Goal: Information Seeking & Learning: Learn about a topic

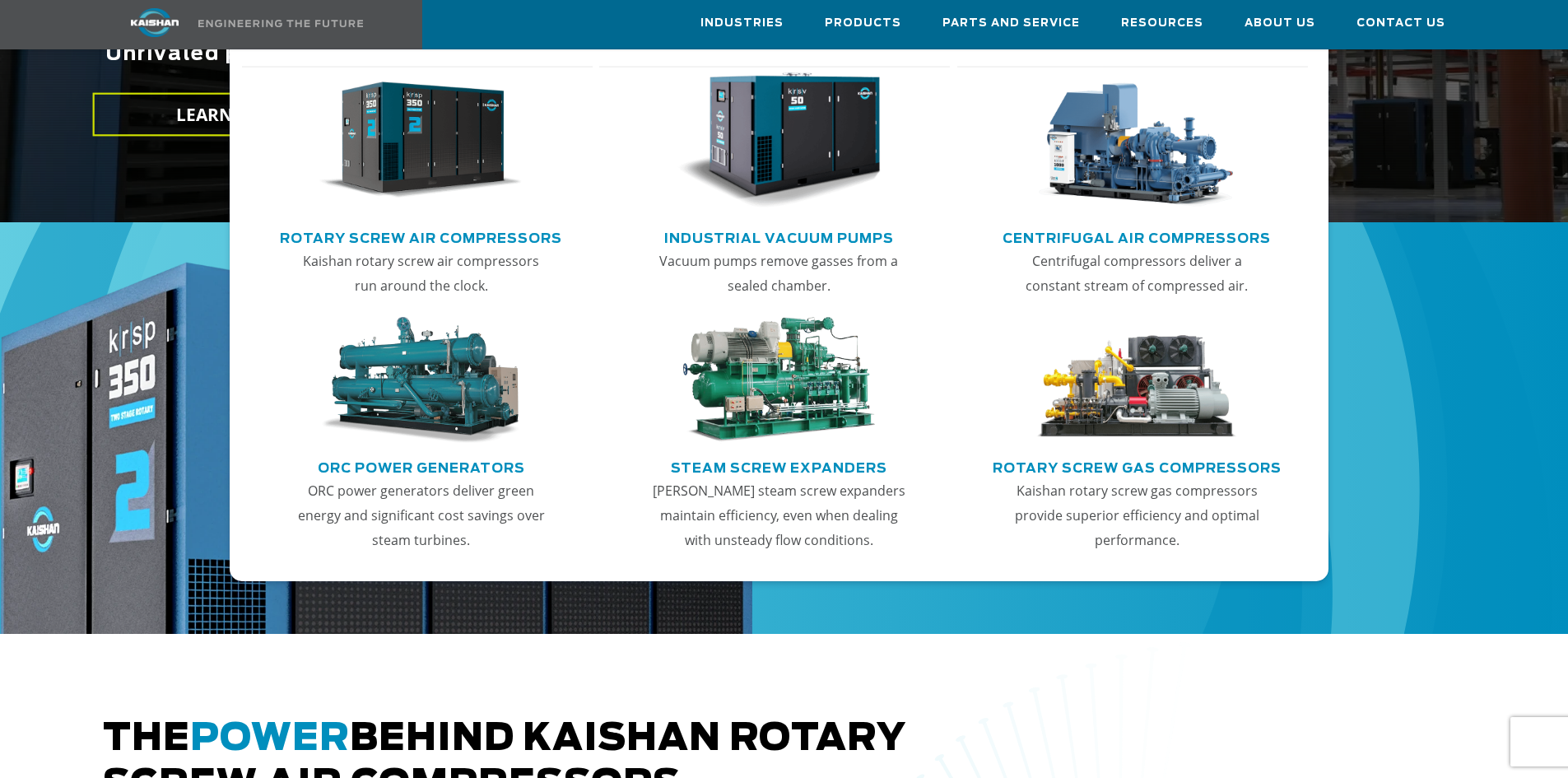
scroll to position [576, 0]
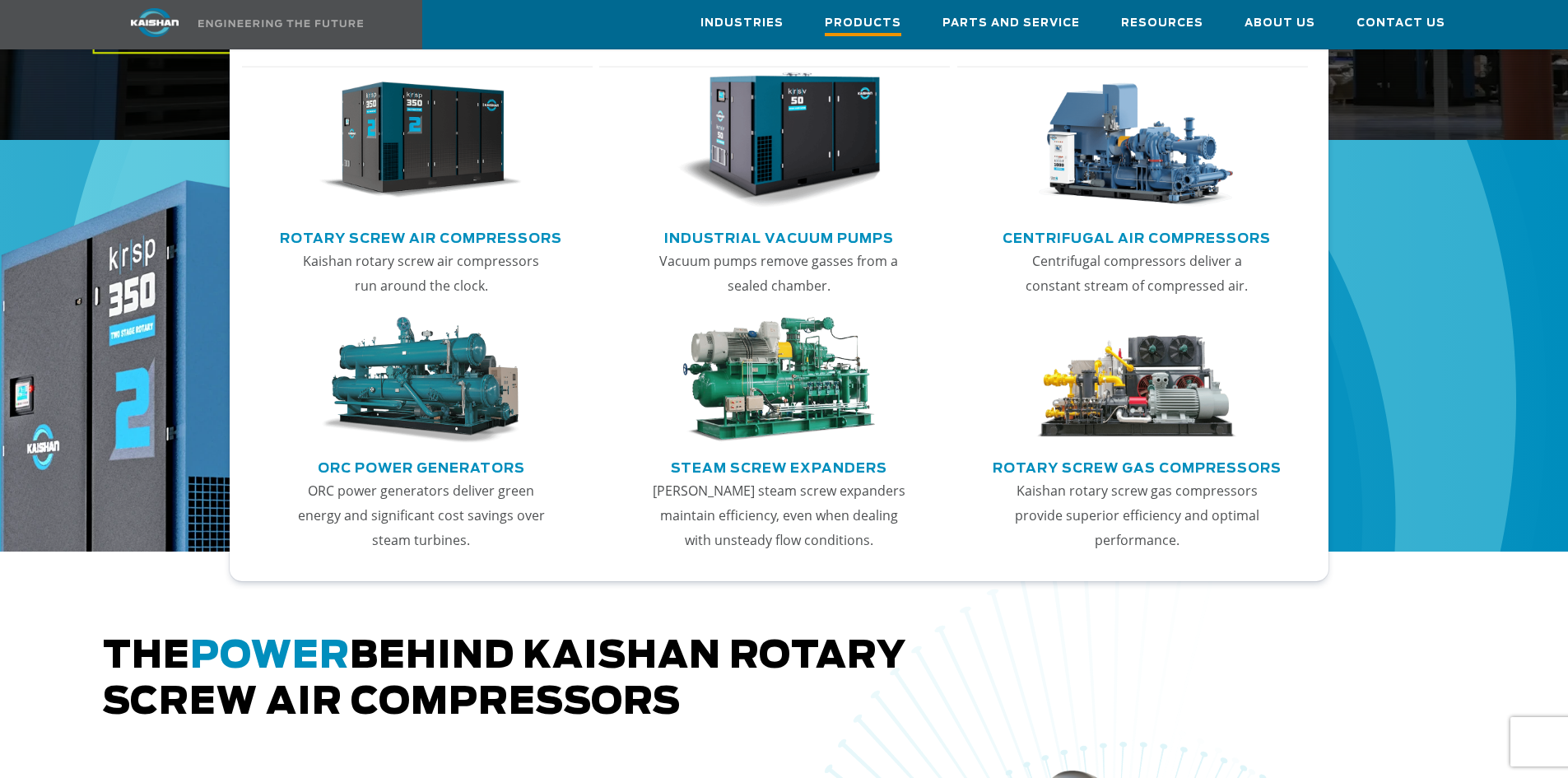
click at [896, 23] on span "Products" at bounding box center [863, 25] width 76 height 22
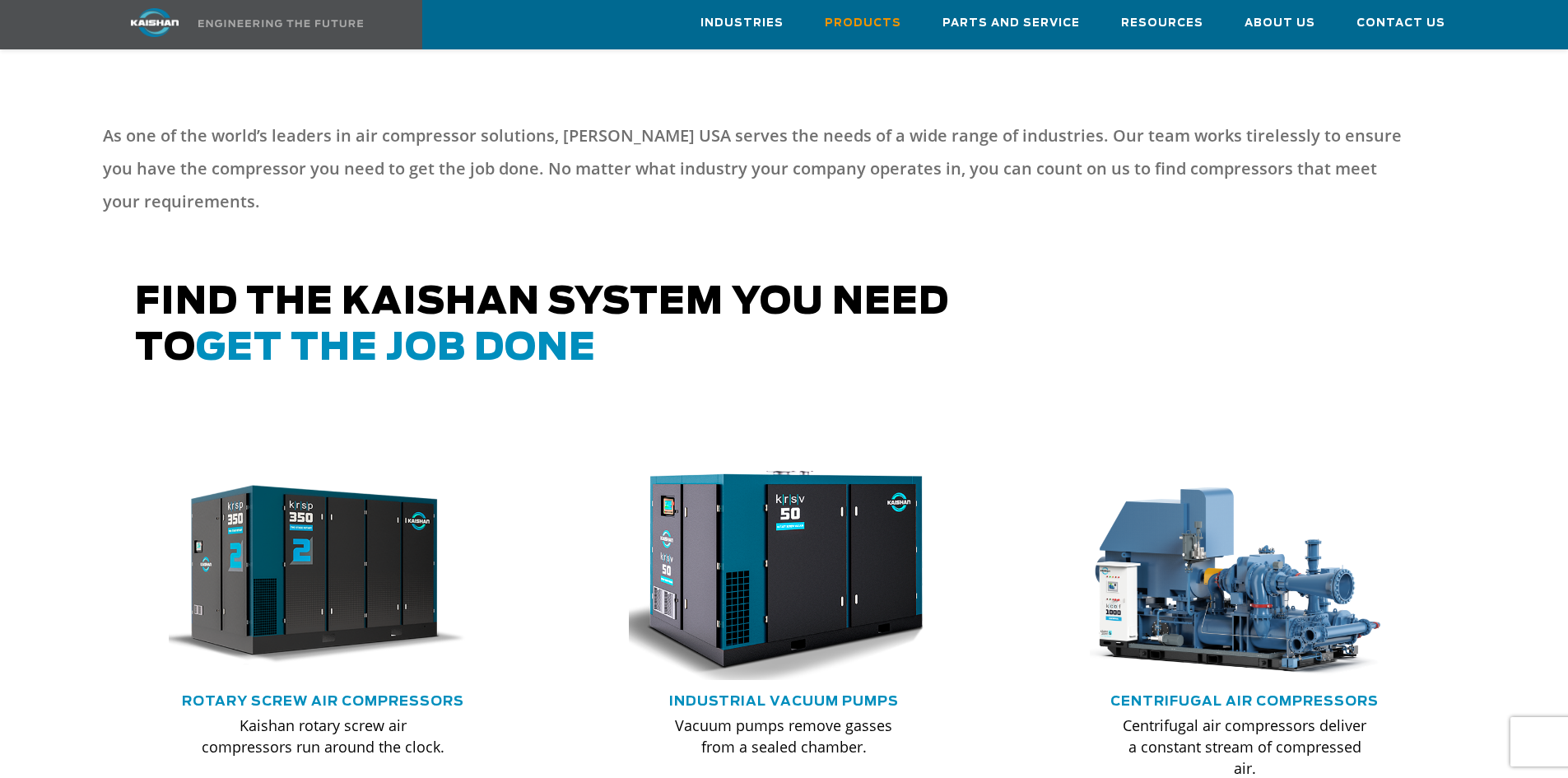
scroll to position [658, 0]
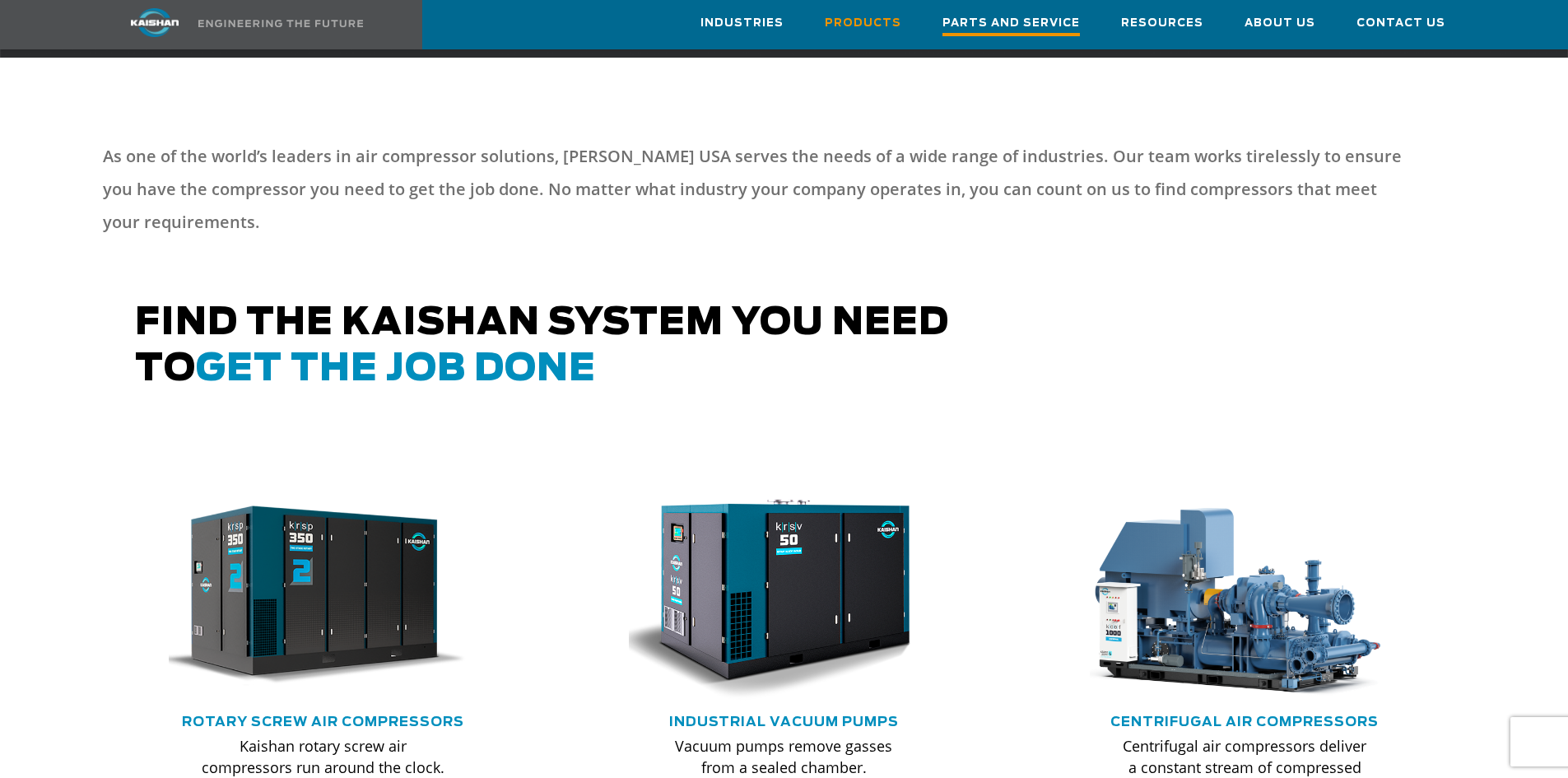
click at [1037, 28] on span "Parts and Service" at bounding box center [1011, 25] width 138 height 22
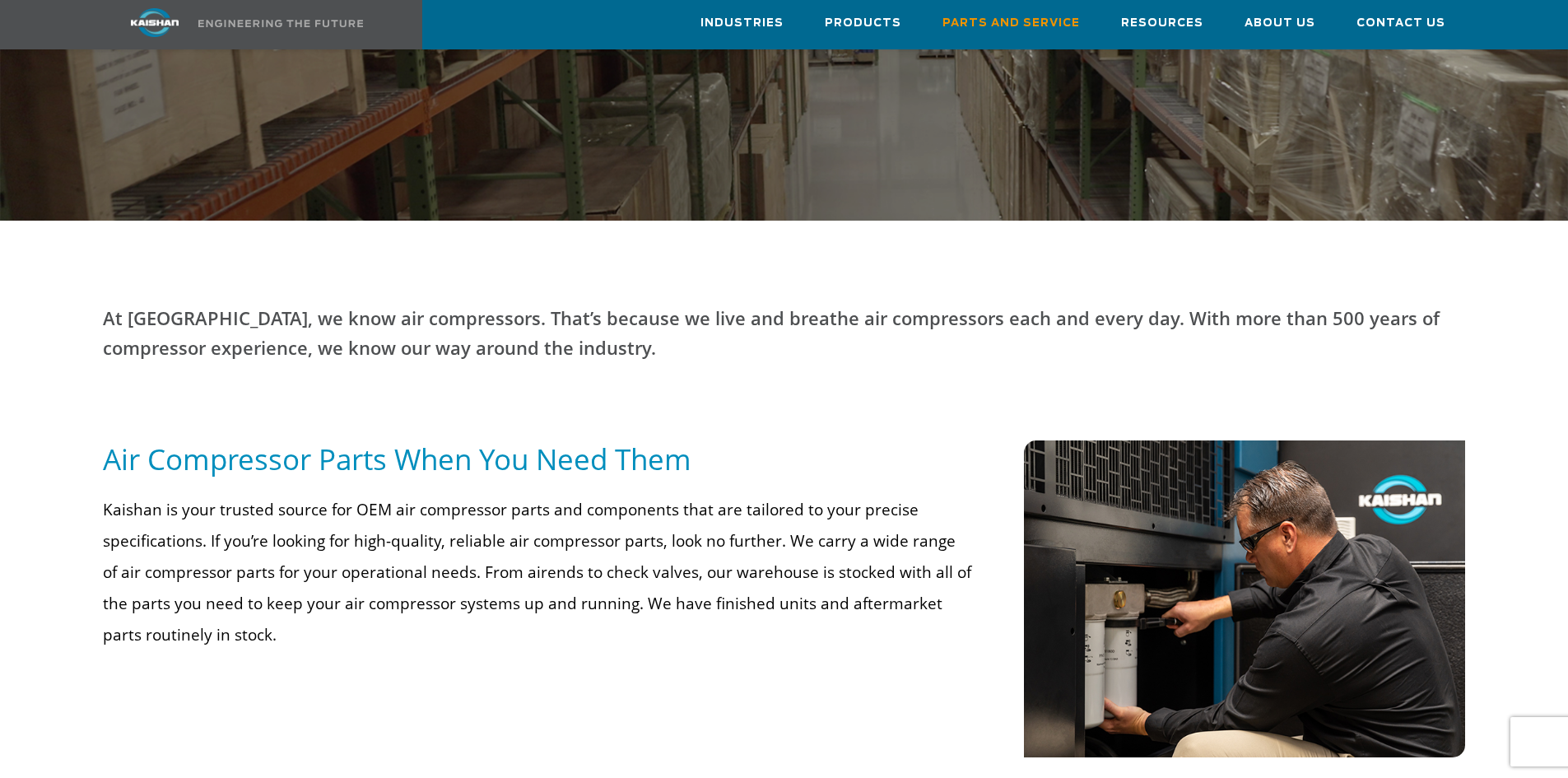
scroll to position [494, 0]
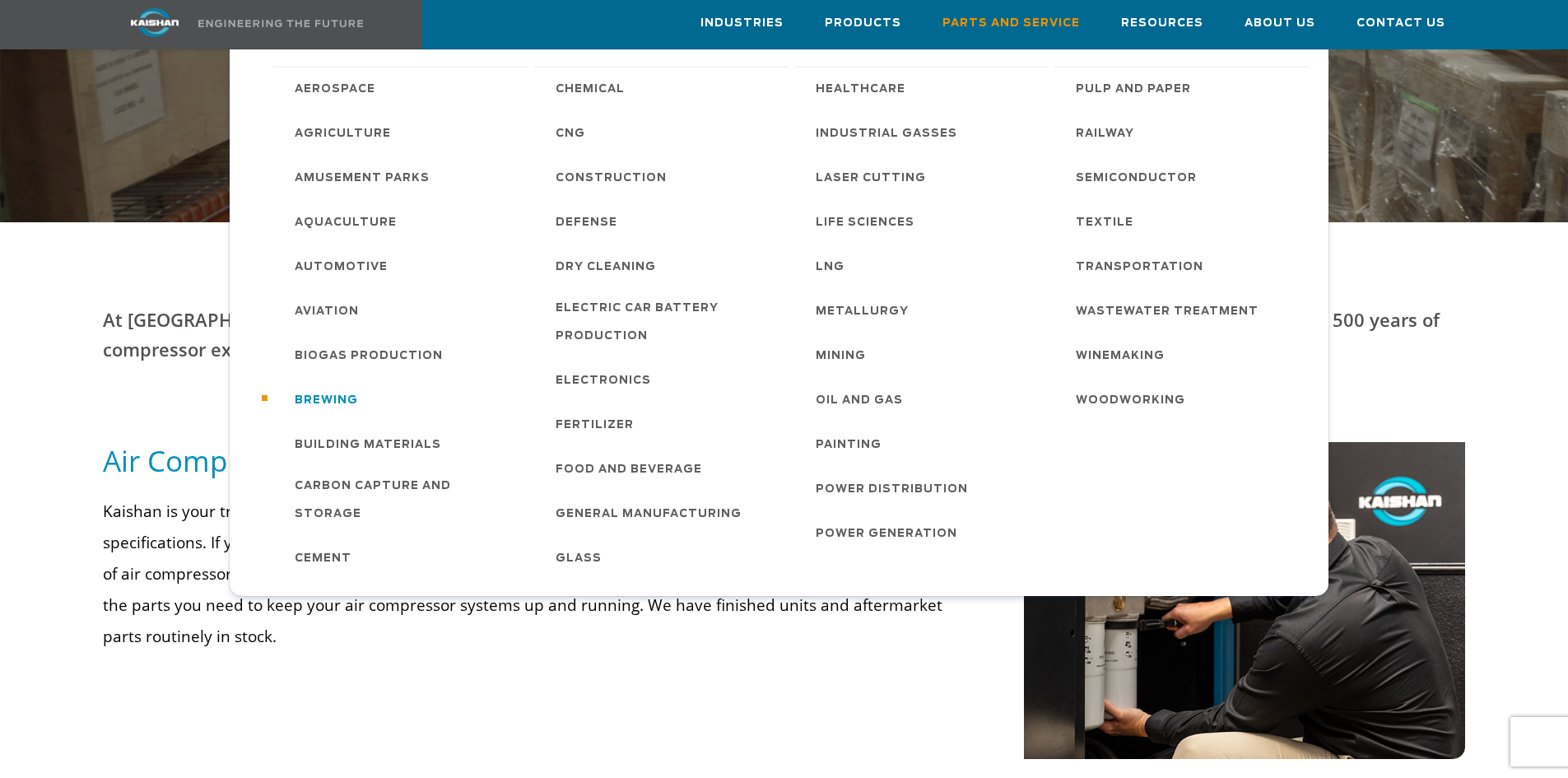
click at [347, 387] on span "Brewing" at bounding box center [326, 400] width 64 height 28
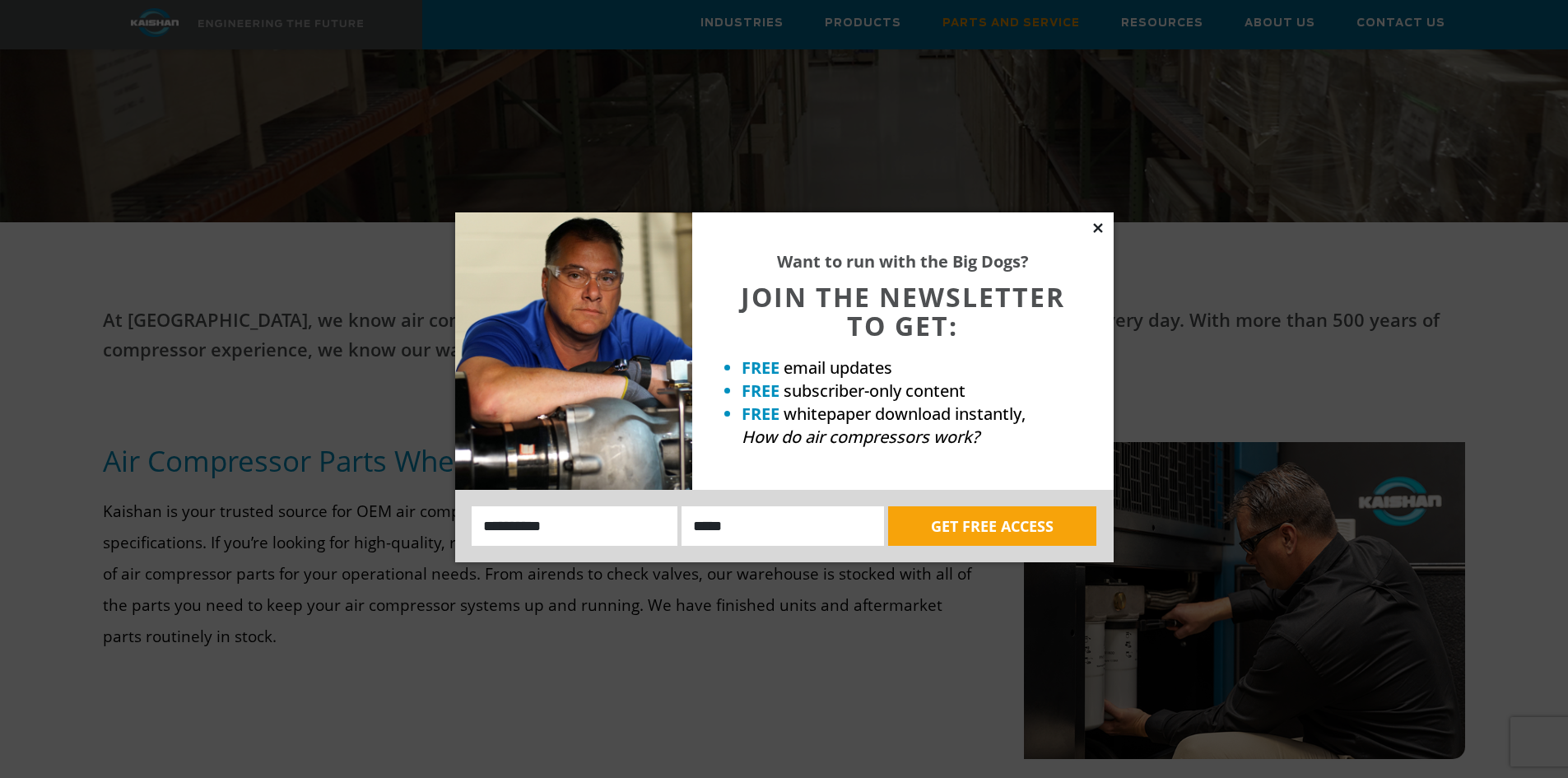
click at [1098, 225] on icon at bounding box center [1099, 228] width 15 height 15
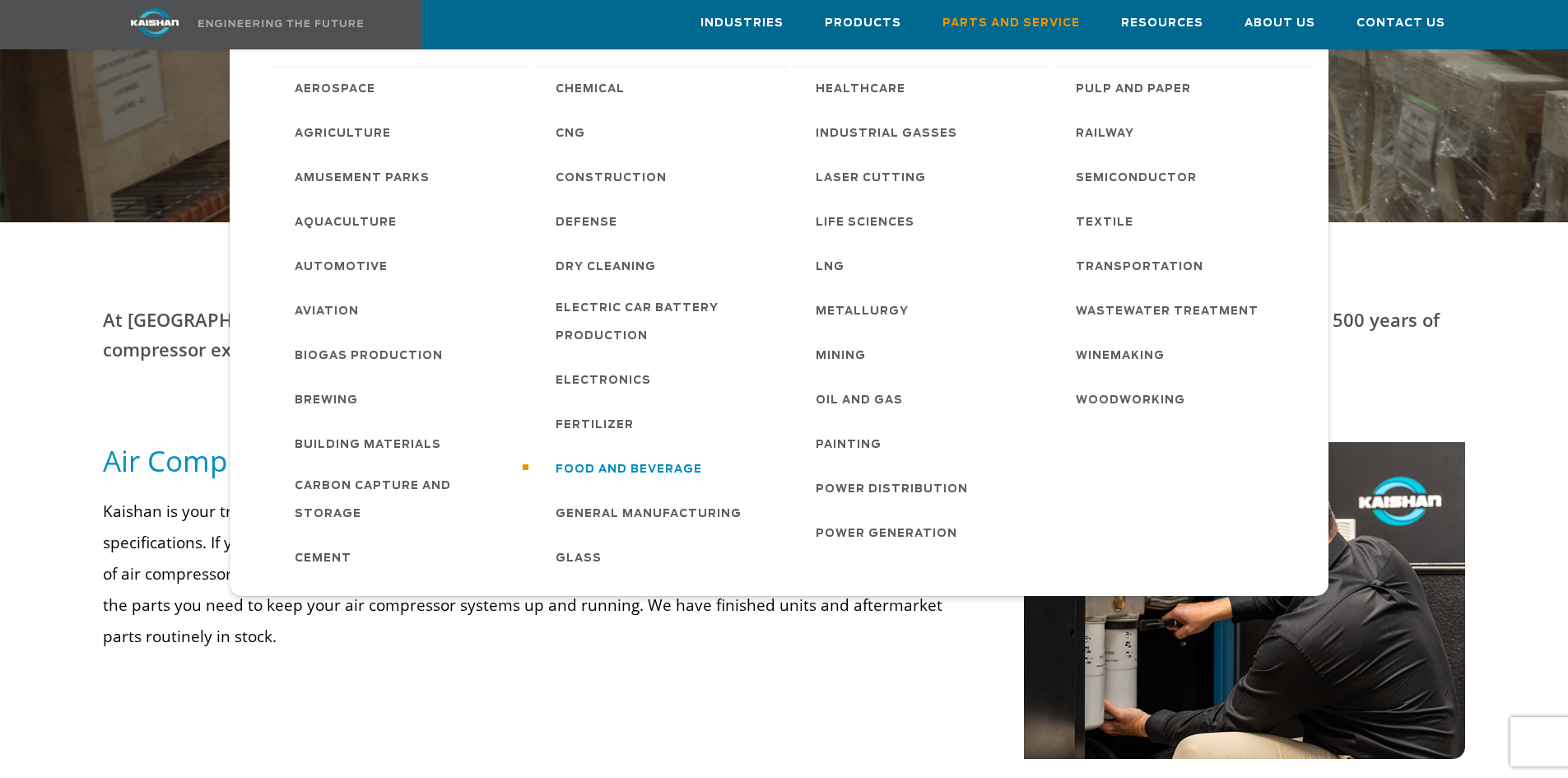
click at [669, 457] on span "Food and Beverage" at bounding box center [629, 469] width 147 height 28
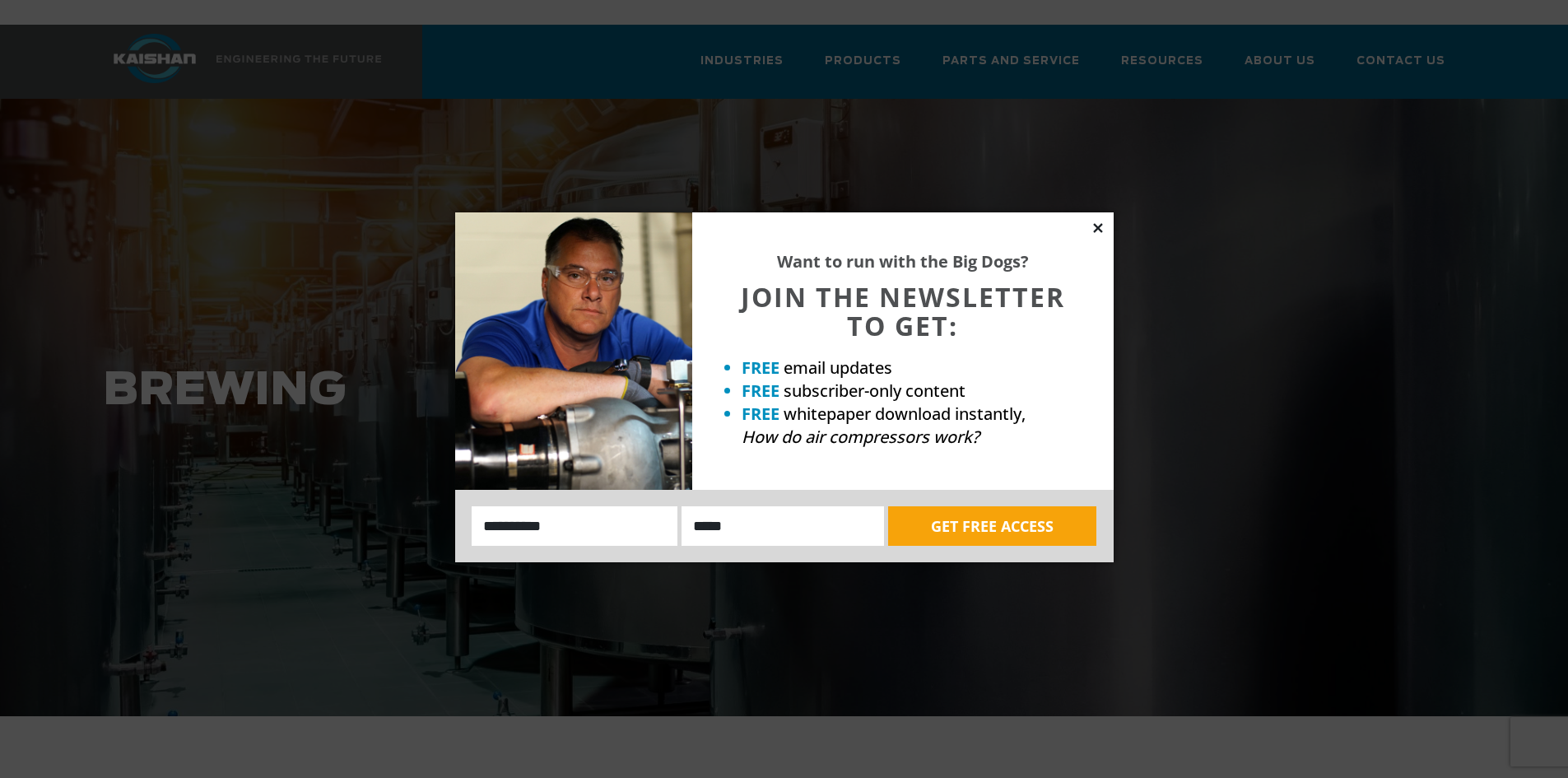
click at [1094, 224] on icon at bounding box center [1098, 227] width 10 height 10
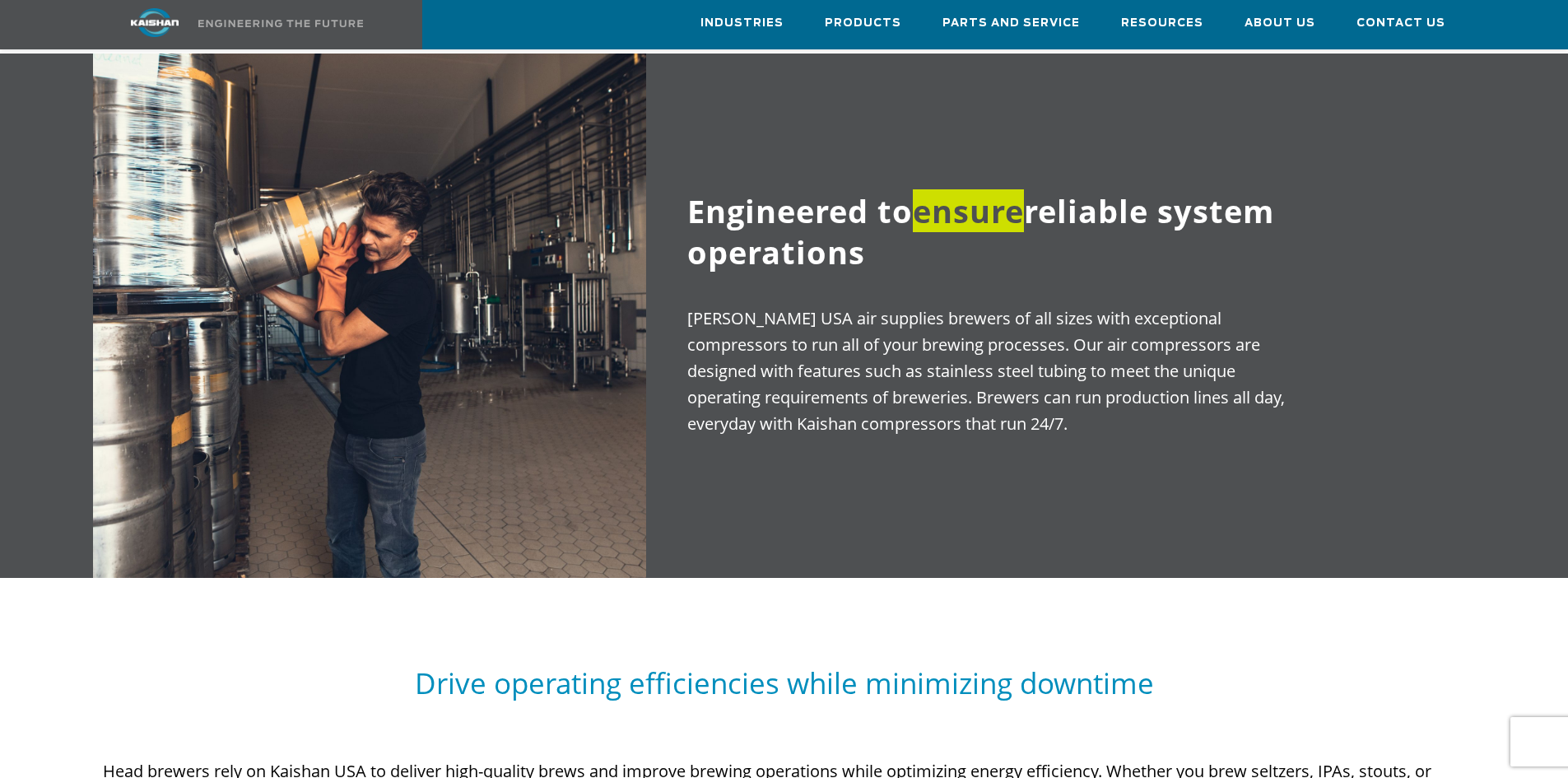
scroll to position [165, 0]
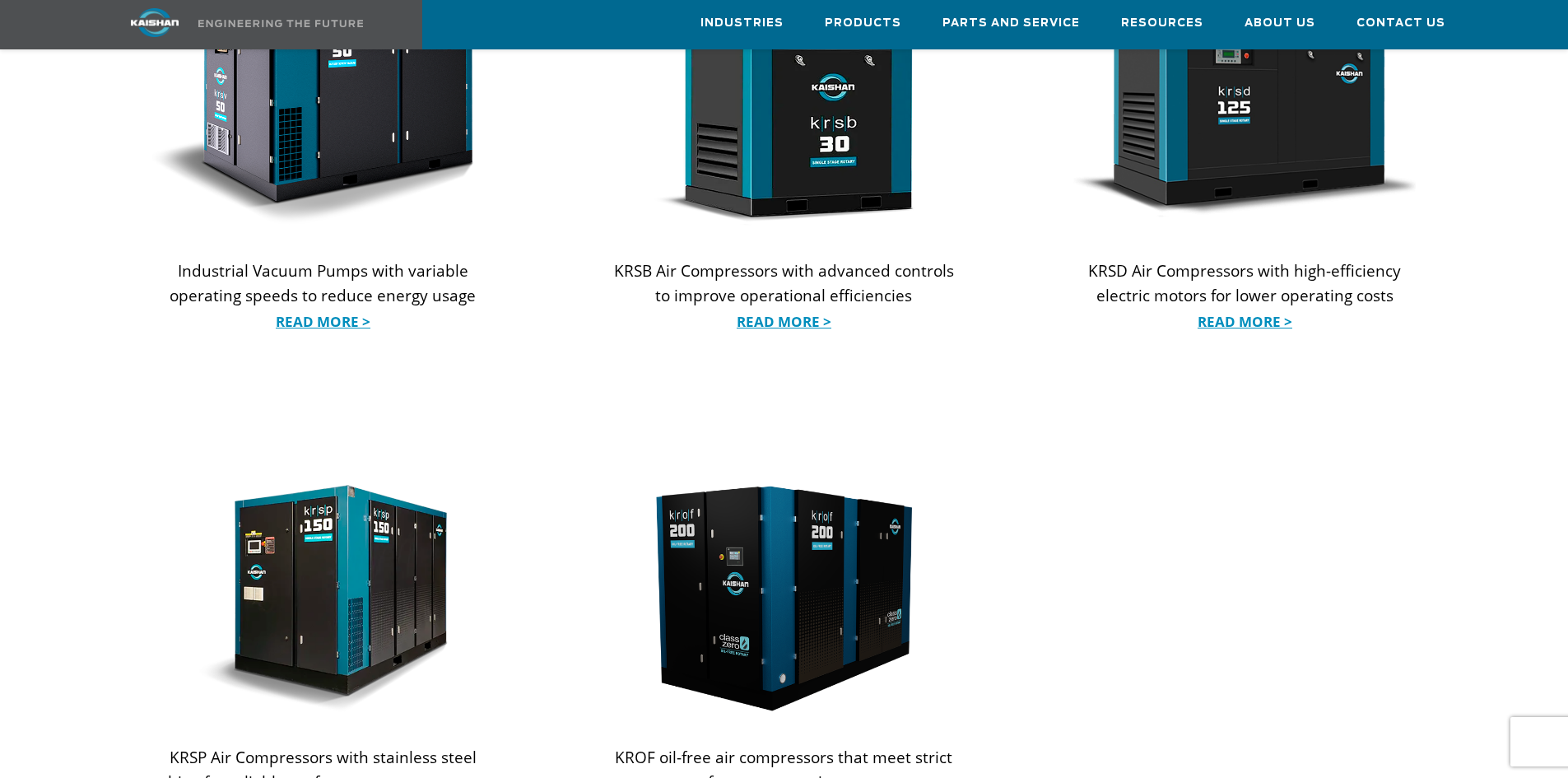
scroll to position [1482, 0]
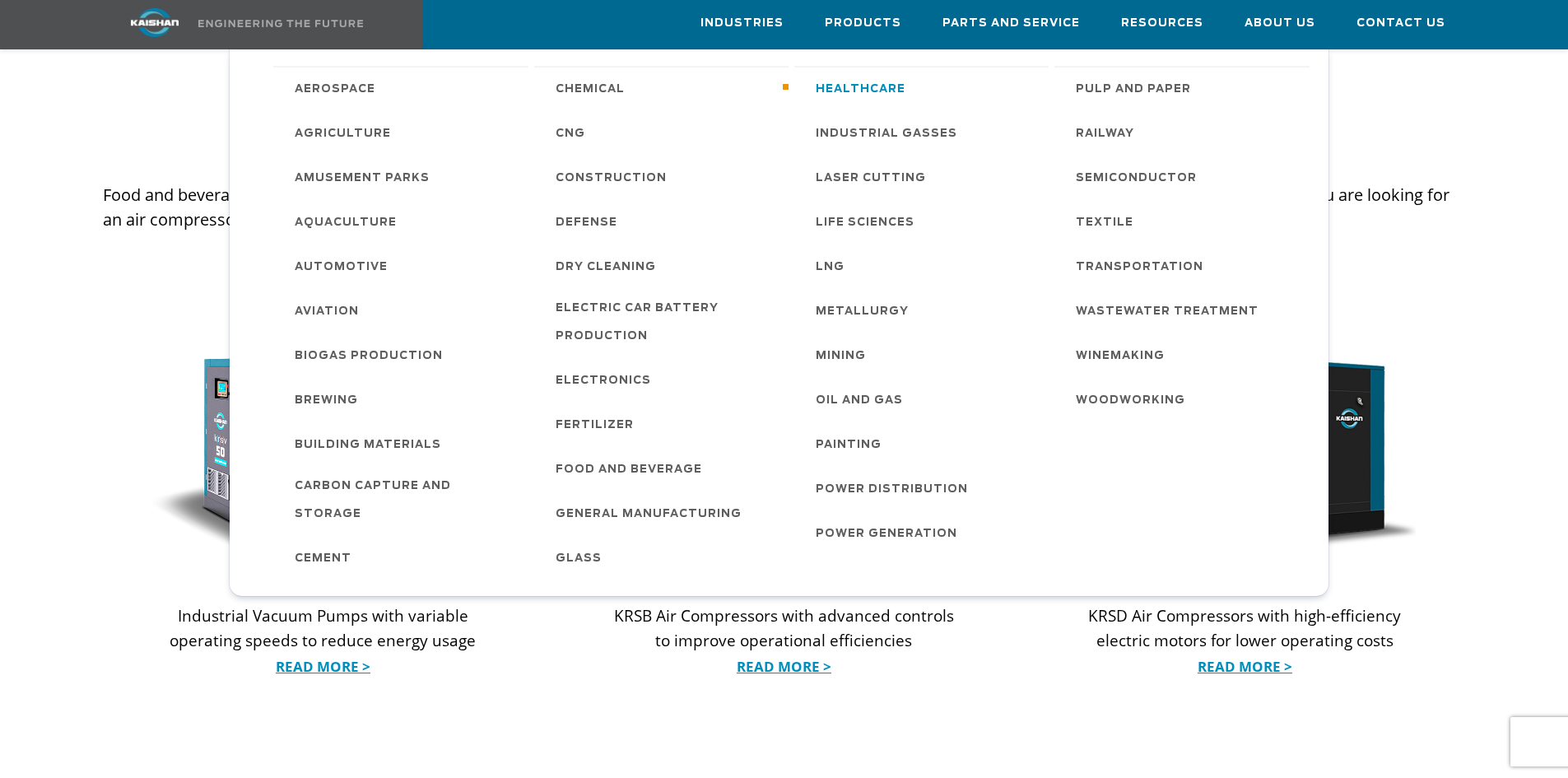
click at [851, 91] on span "Healthcare" at bounding box center [861, 89] width 89 height 28
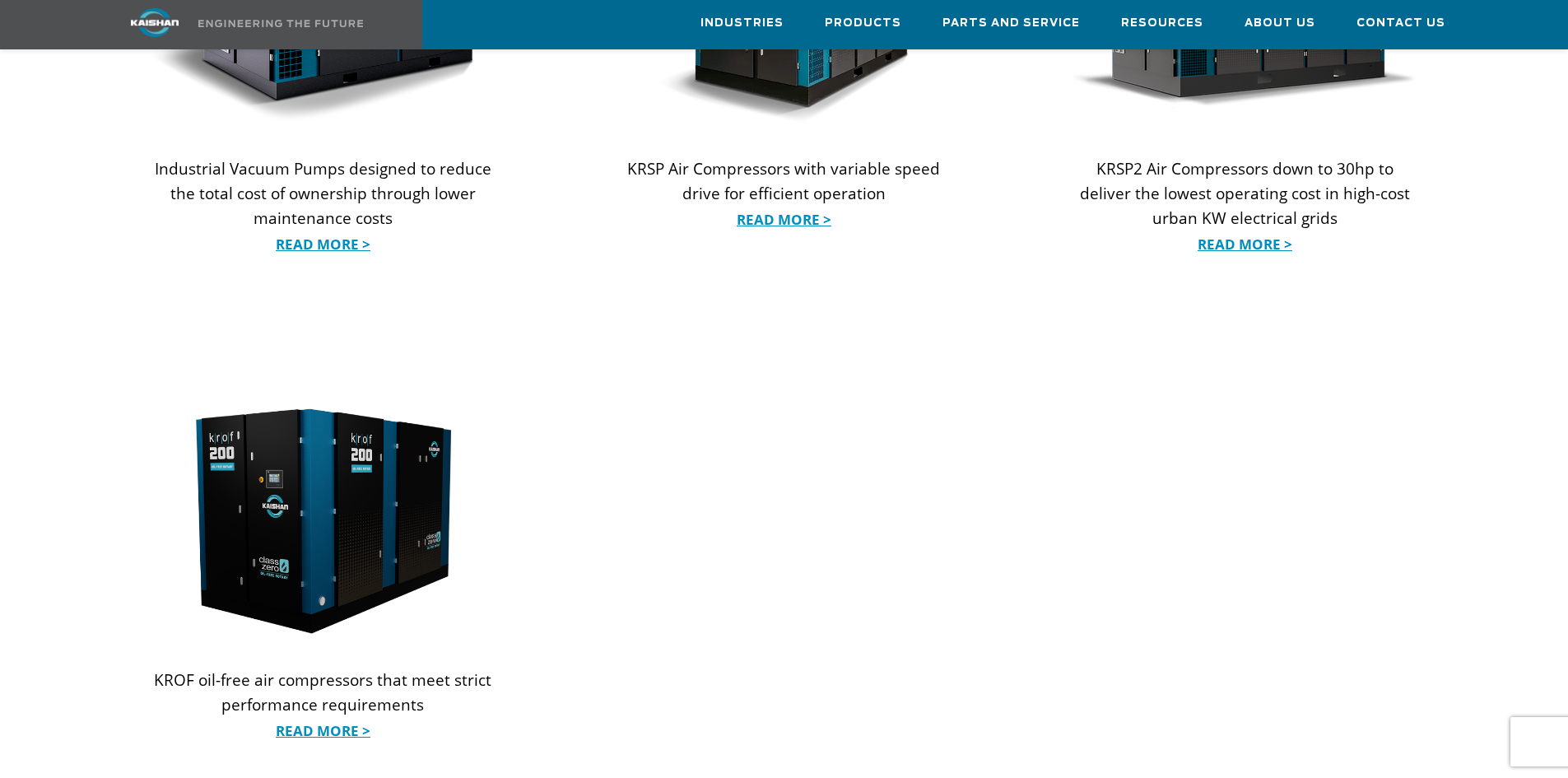
scroll to position [1975, 0]
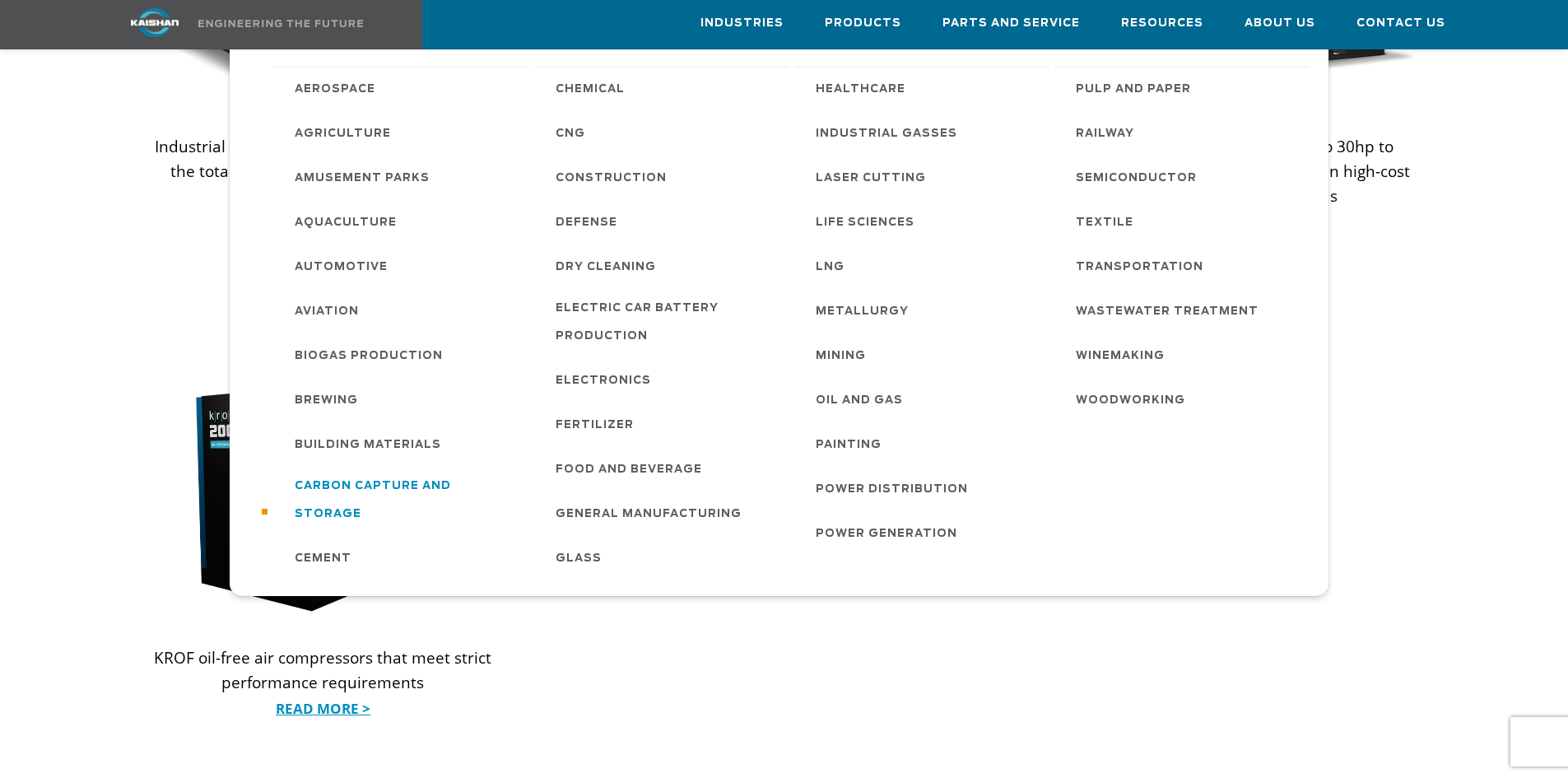
click at [425, 480] on span "Carbon Capture and Storage" at bounding box center [403, 500] width 217 height 56
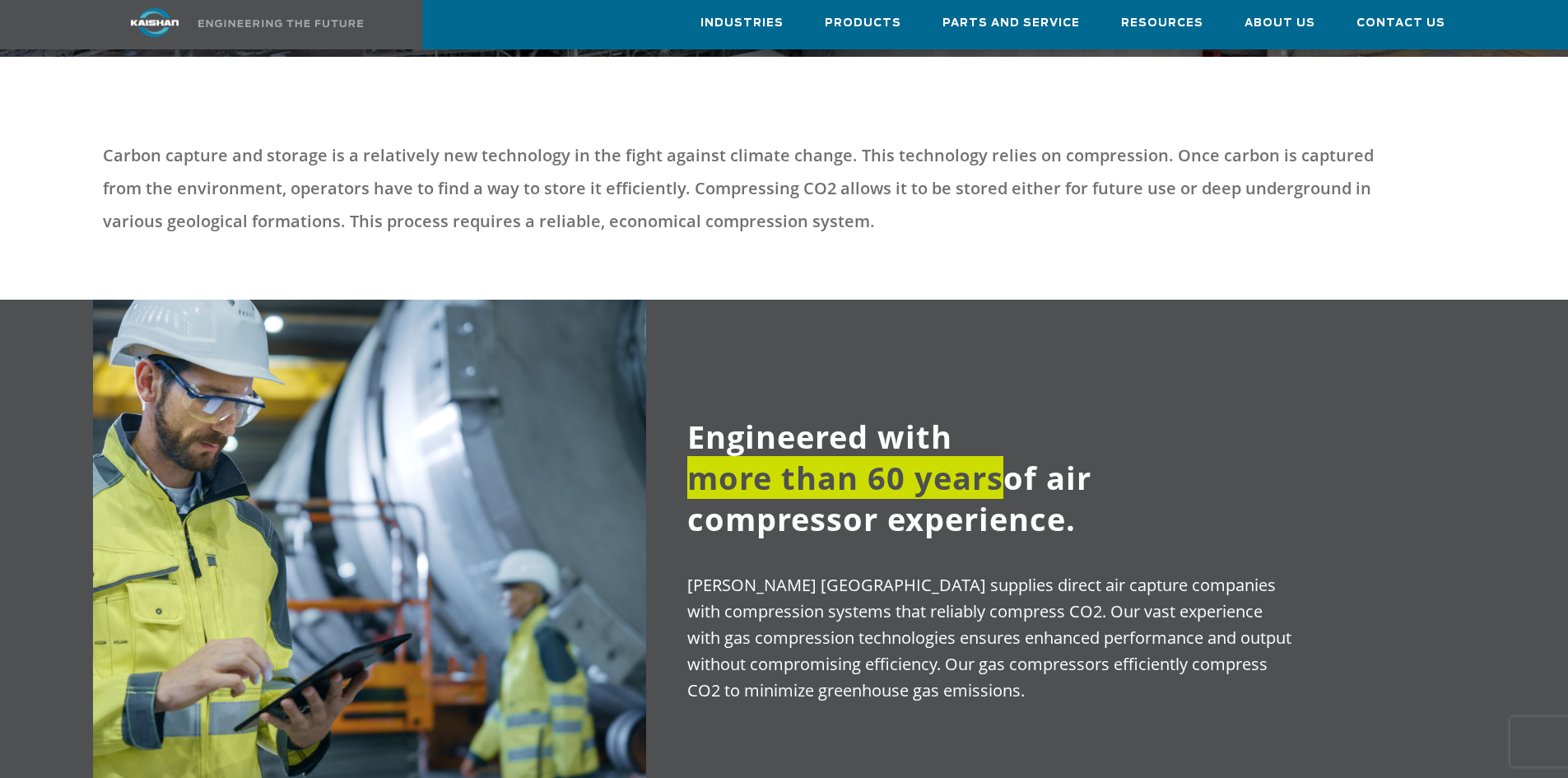
scroll to position [658, 0]
